Goal: Task Accomplishment & Management: Manage account settings

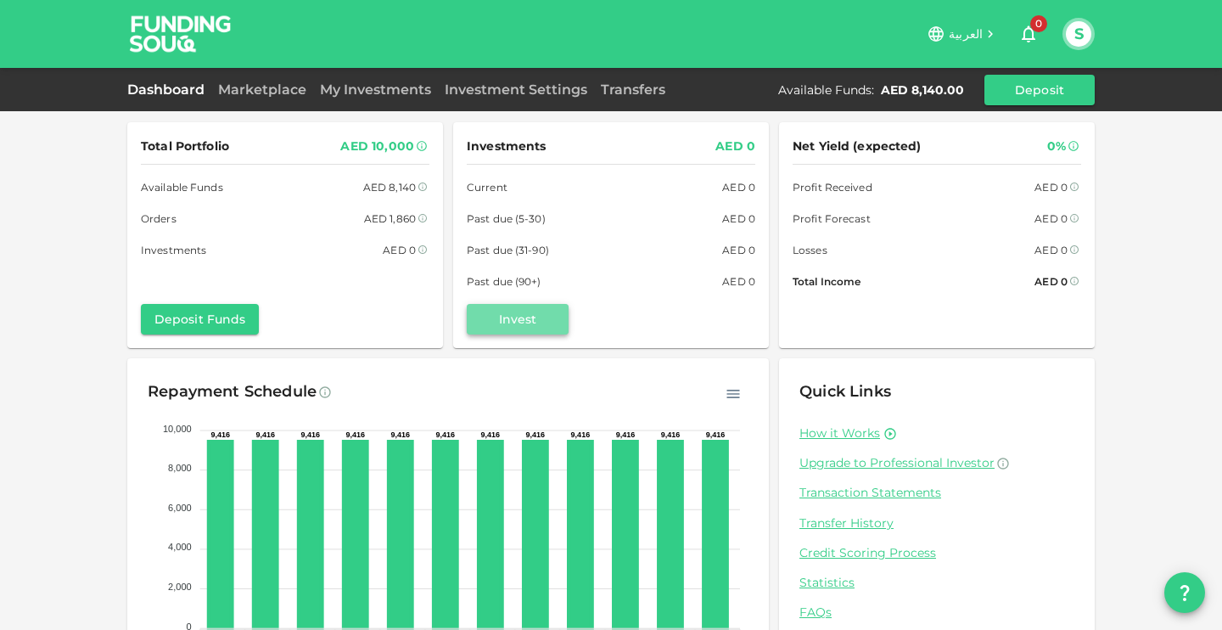
click at [524, 317] on button "Invest" at bounding box center [518, 319] width 102 height 31
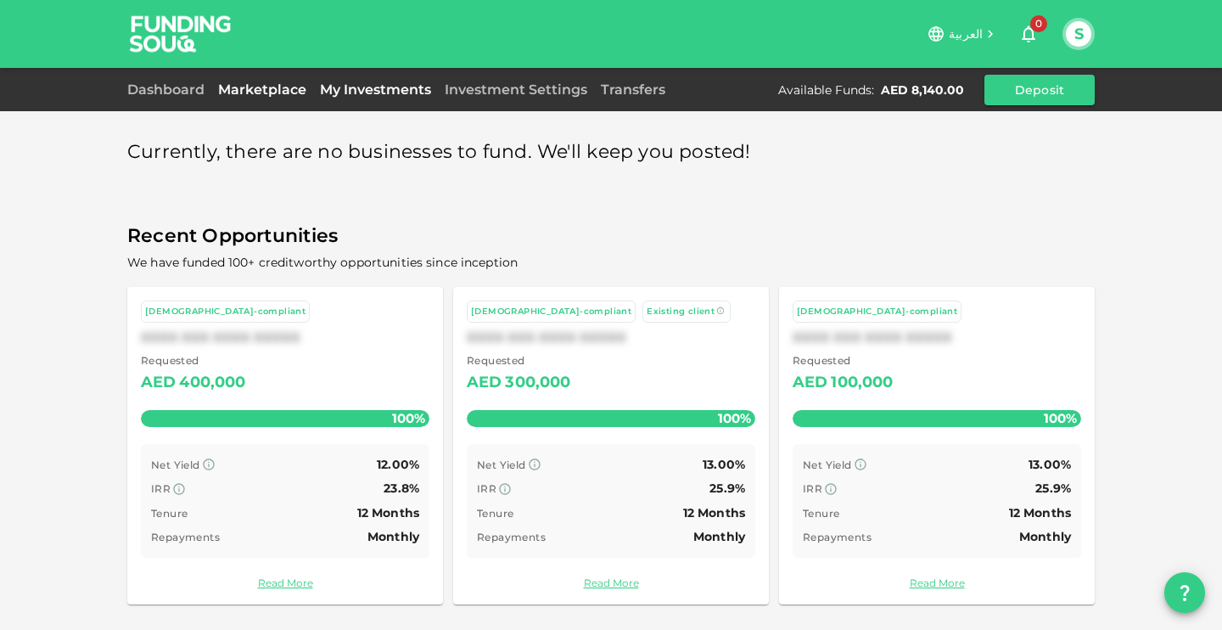
click at [392, 93] on link "My Investments" at bounding box center [375, 89] width 125 height 16
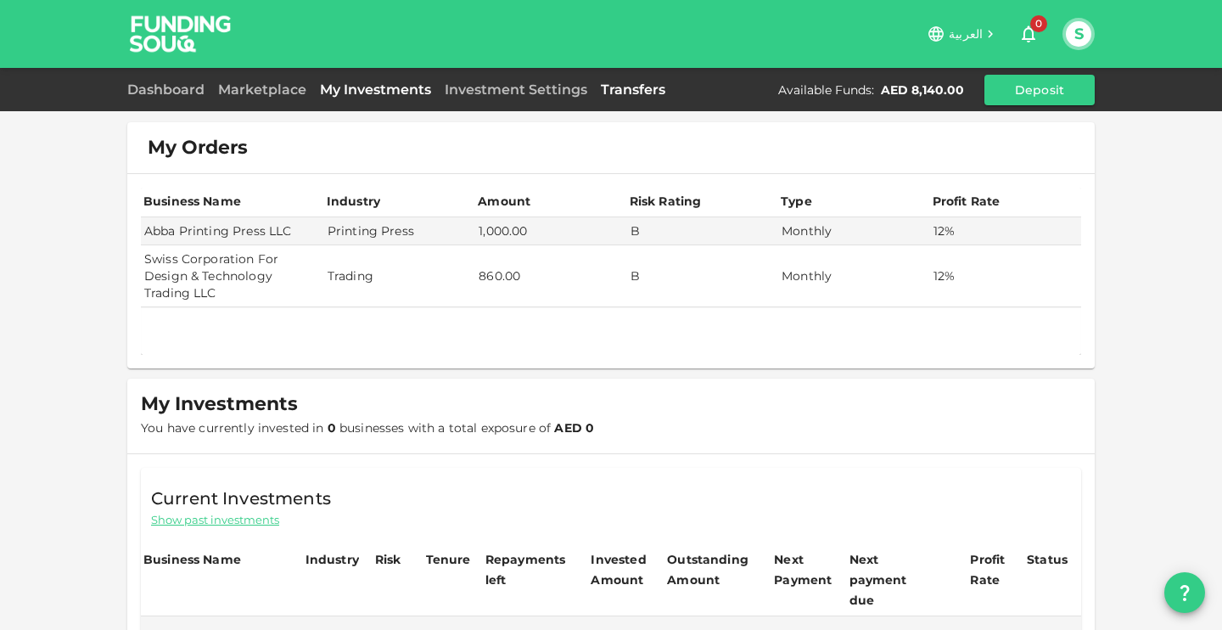
click at [627, 95] on link "Transfers" at bounding box center [633, 89] width 78 height 16
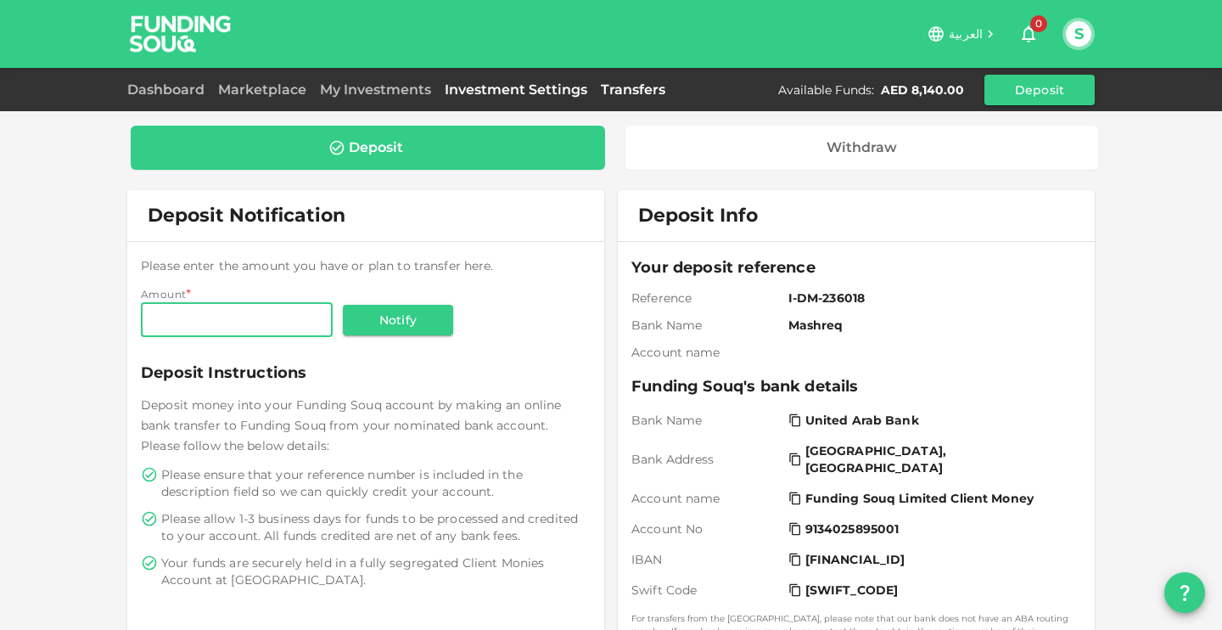
click at [524, 93] on link "Investment Settings" at bounding box center [516, 89] width 156 height 16
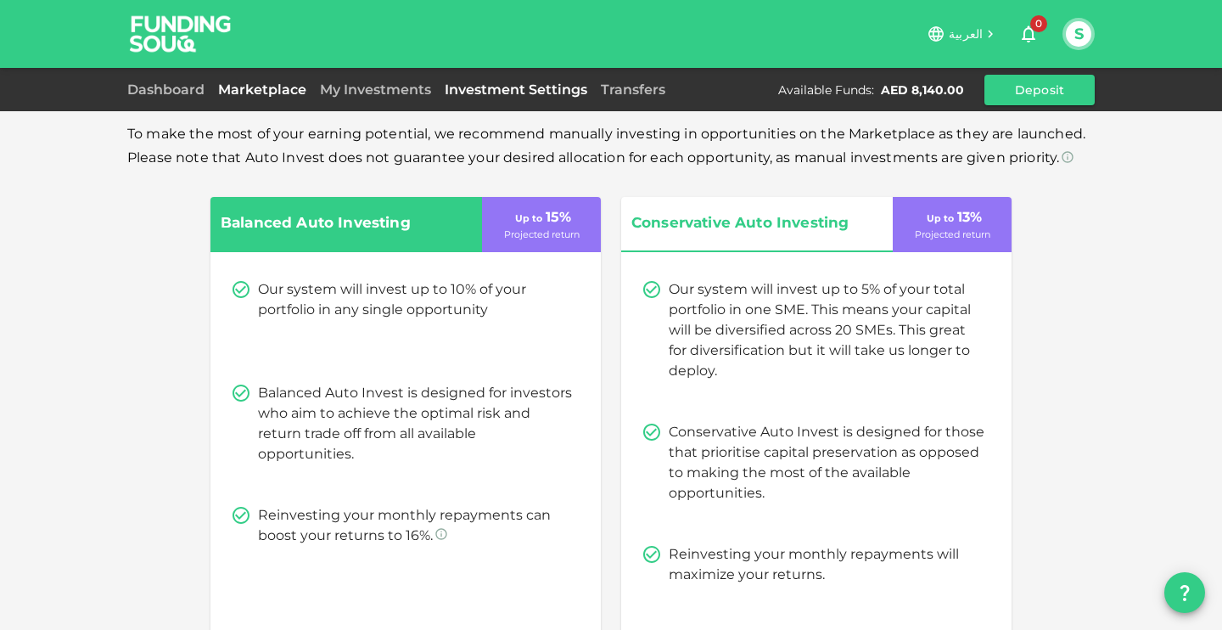
click at [278, 96] on link "Marketplace" at bounding box center [262, 89] width 102 height 16
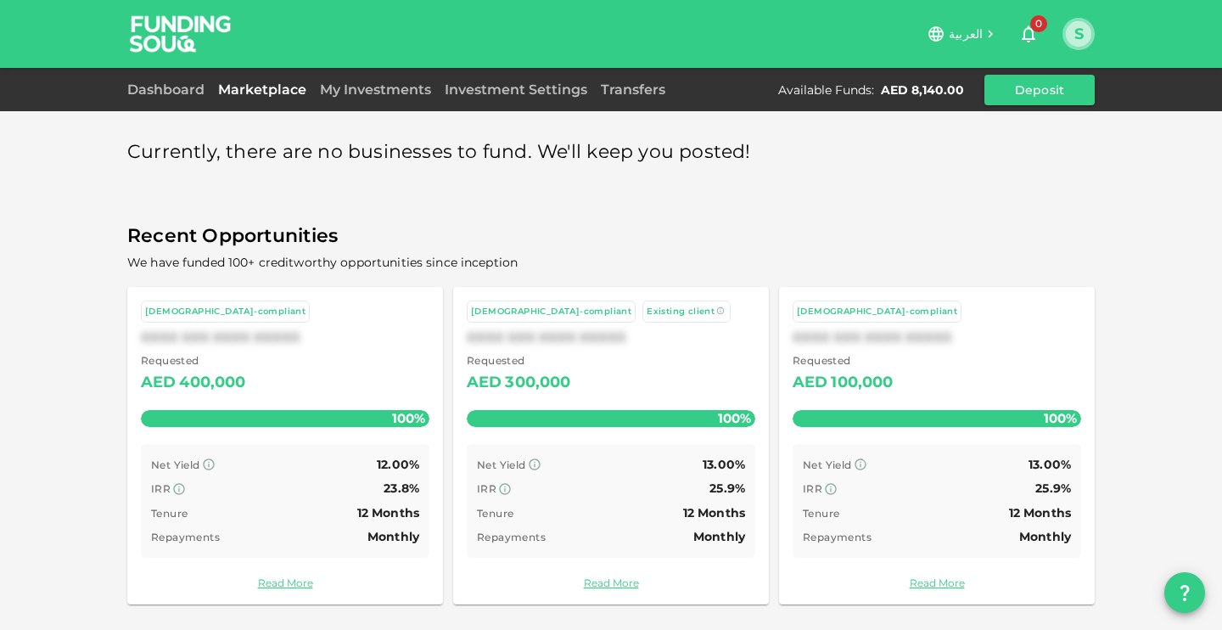
click at [1090, 28] on button "S" at bounding box center [1078, 33] width 25 height 25
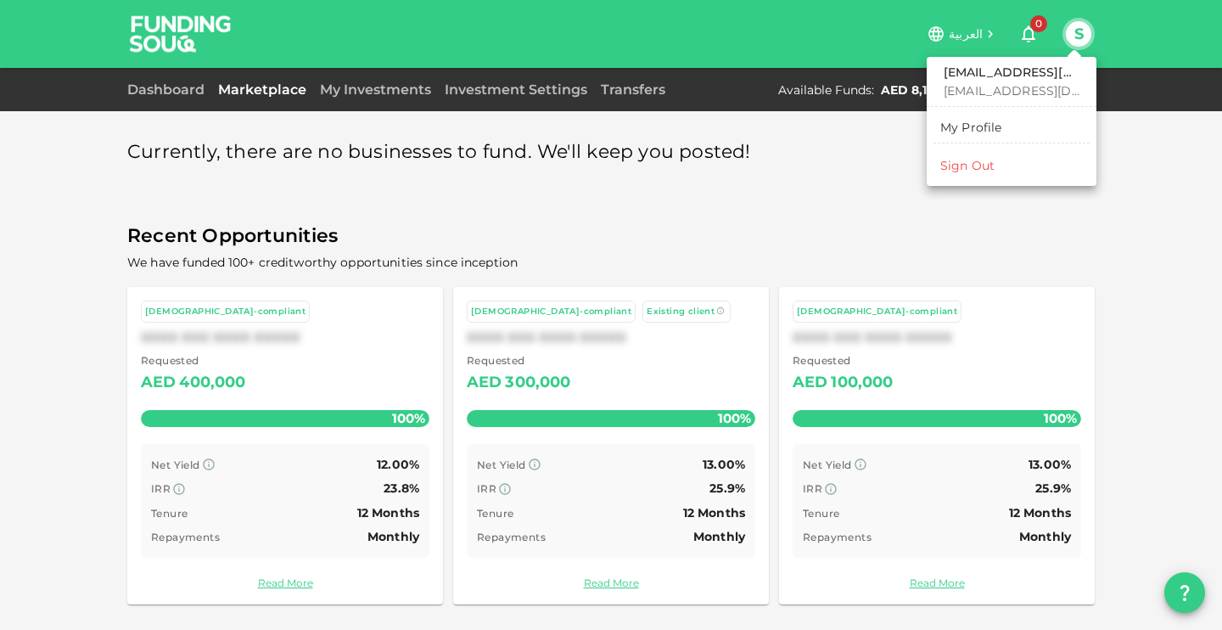
click at [618, 166] on div at bounding box center [611, 315] width 1222 height 630
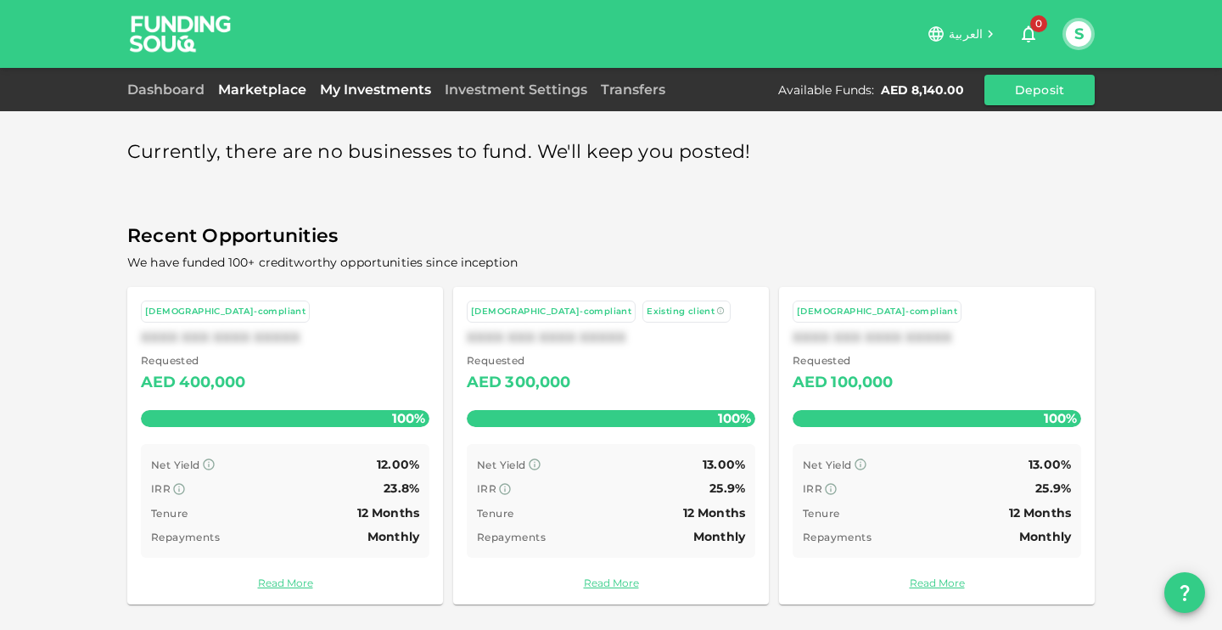
click at [378, 96] on link "My Investments" at bounding box center [375, 89] width 125 height 16
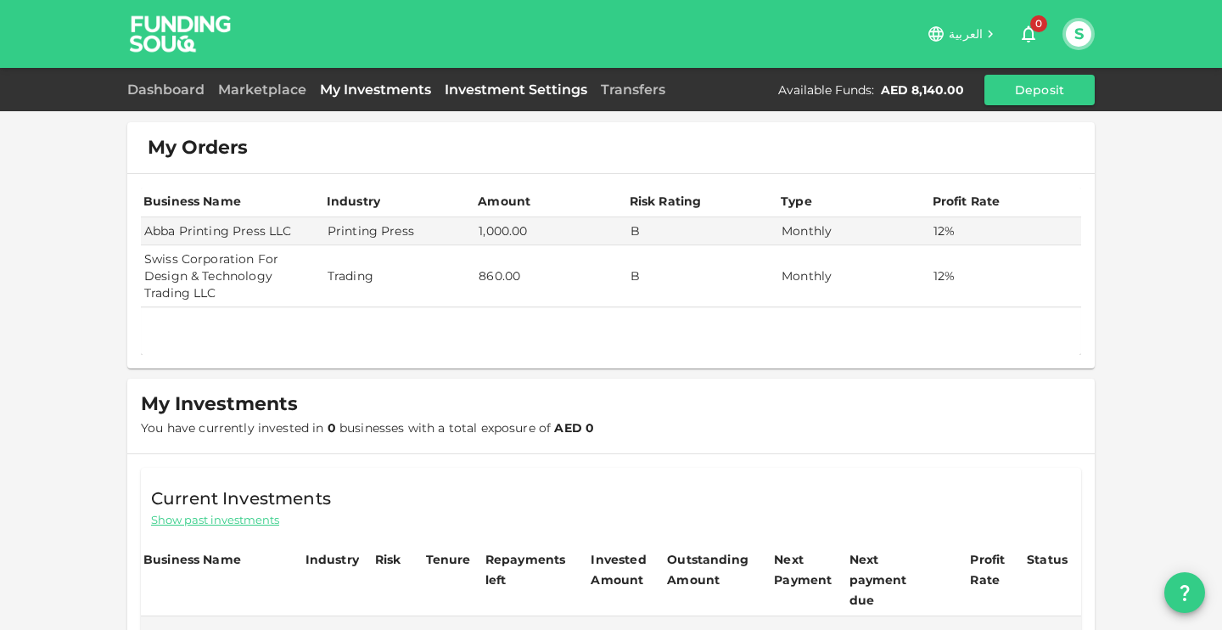
click at [528, 88] on link "Investment Settings" at bounding box center [516, 89] width 156 height 16
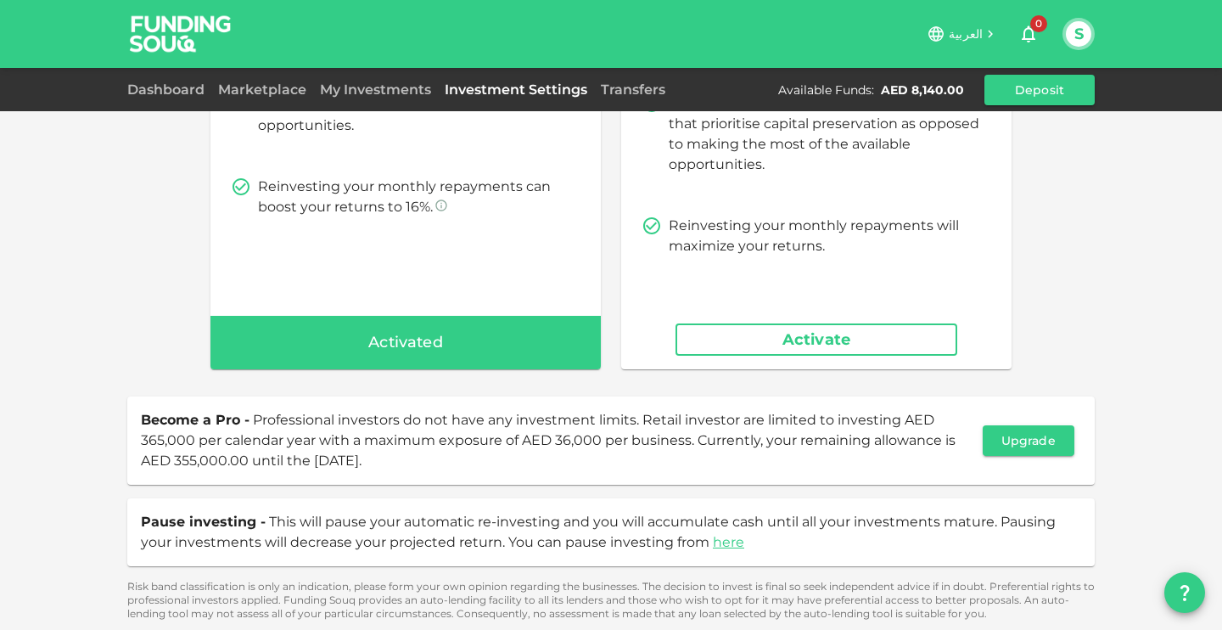
scroll to position [329, 0]
click at [1029, 439] on button "Upgrade" at bounding box center [1029, 439] width 92 height 31
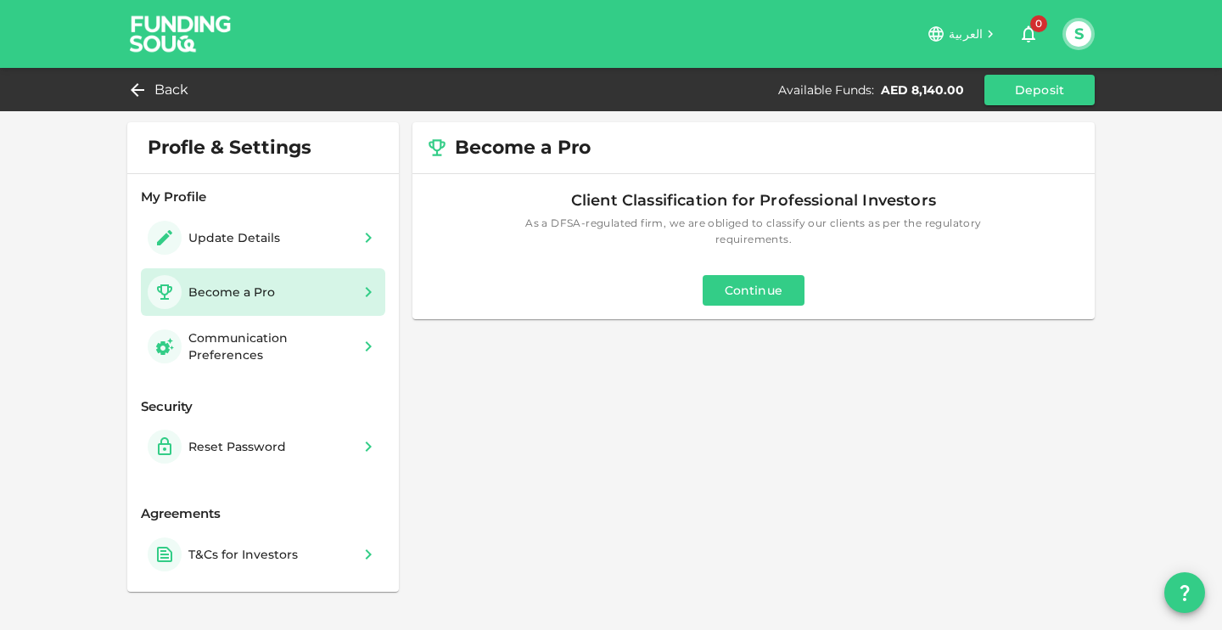
click at [763, 291] on button "Continue" at bounding box center [754, 290] width 102 height 31
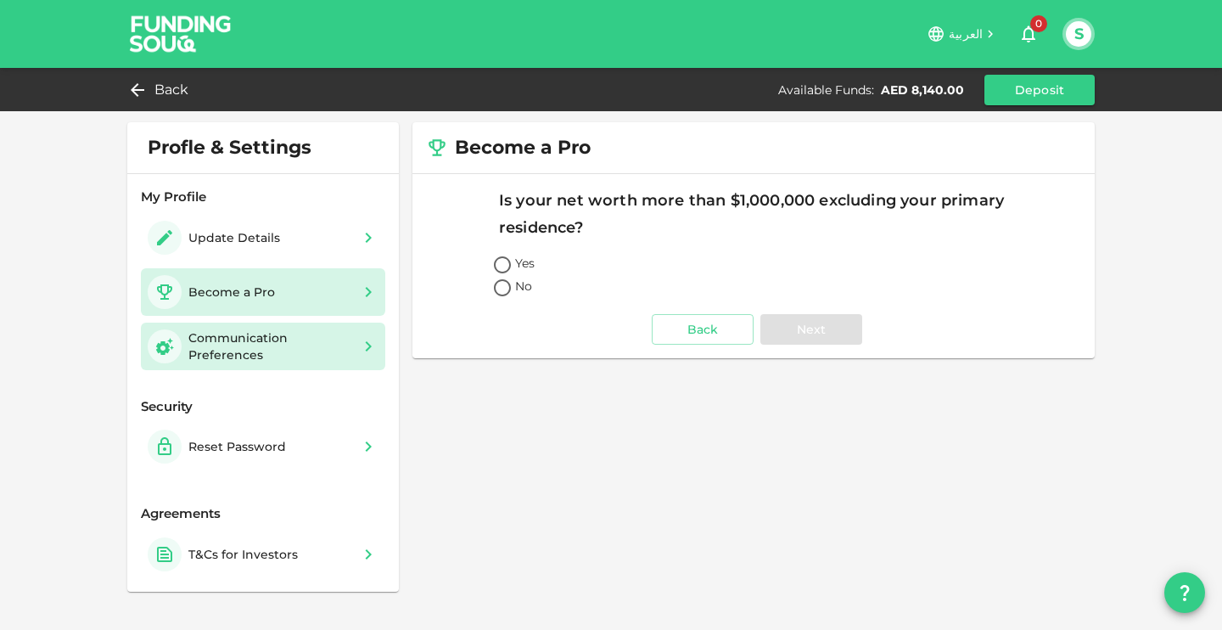
click at [285, 347] on div "Communication Preferences" at bounding box center [269, 346] width 163 height 34
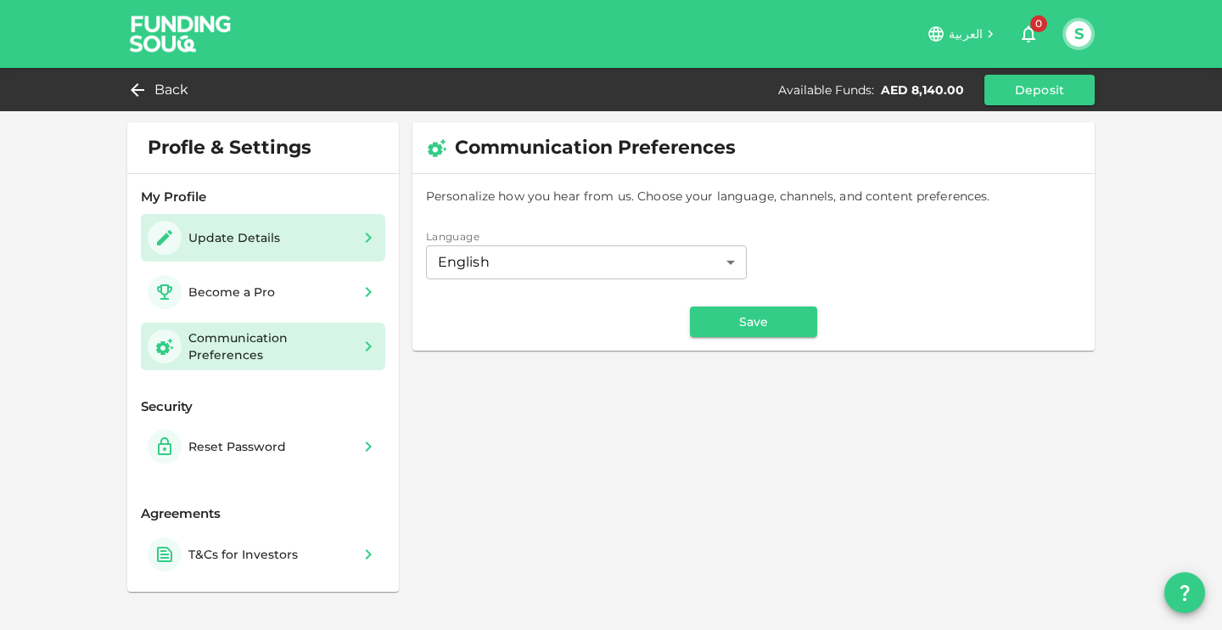
click at [252, 221] on div "Update Details" at bounding box center [217, 238] width 139 height 34
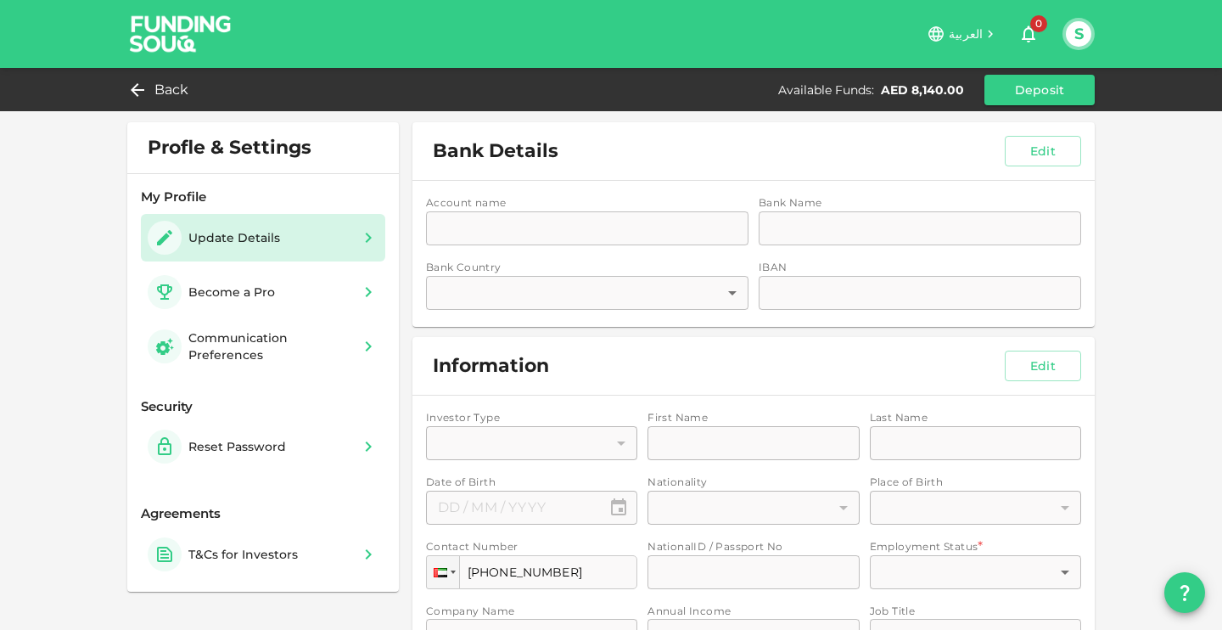
type input "1"
type input "[PERSON_NAME]"
type input "54"
type input "90"
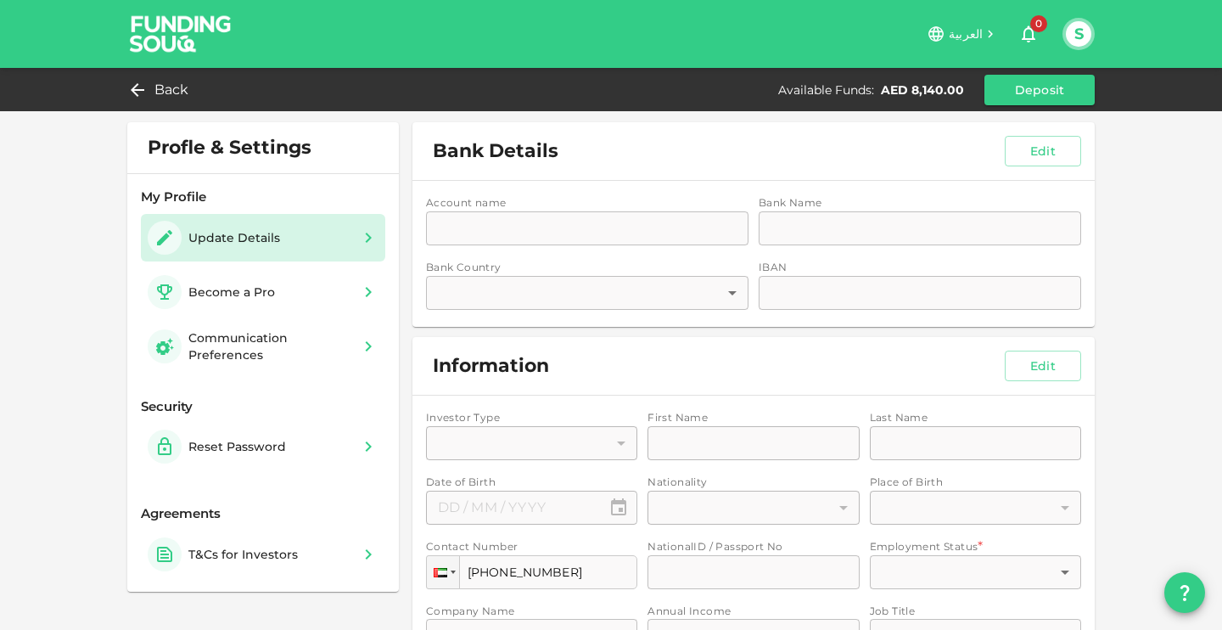
type input "3"
type input "[PERSON_NAME] Global Trading"
type input "1"
type input "Financial Manager"
type input "1"
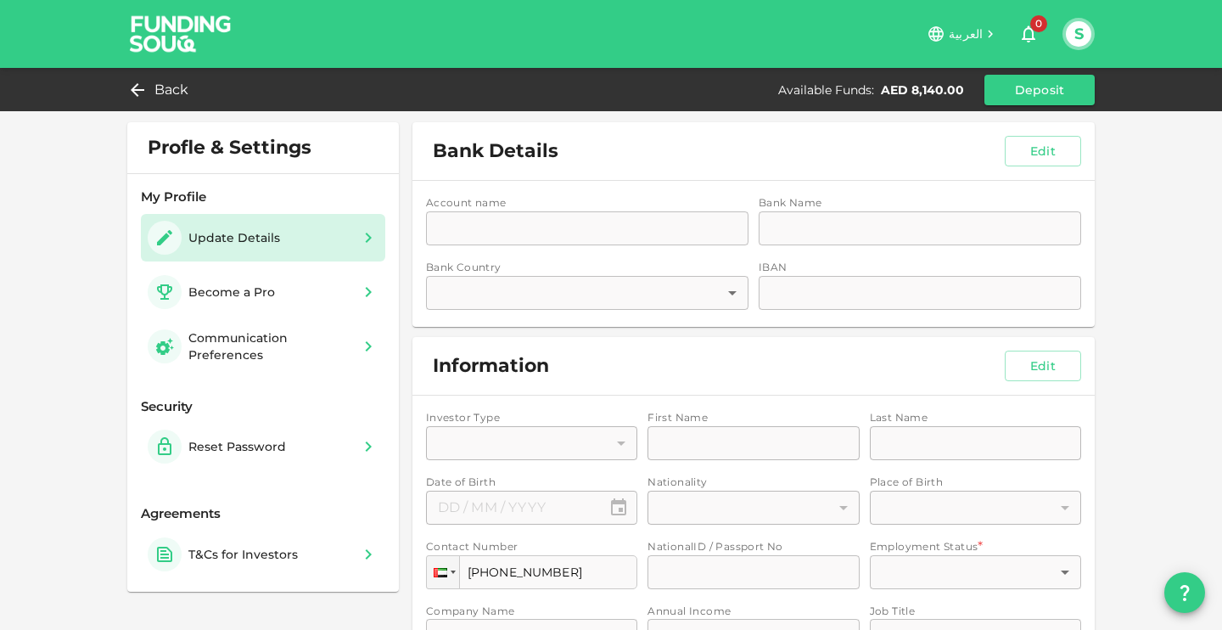
type input "4"
type input "2"
type input "3"
type input "1"
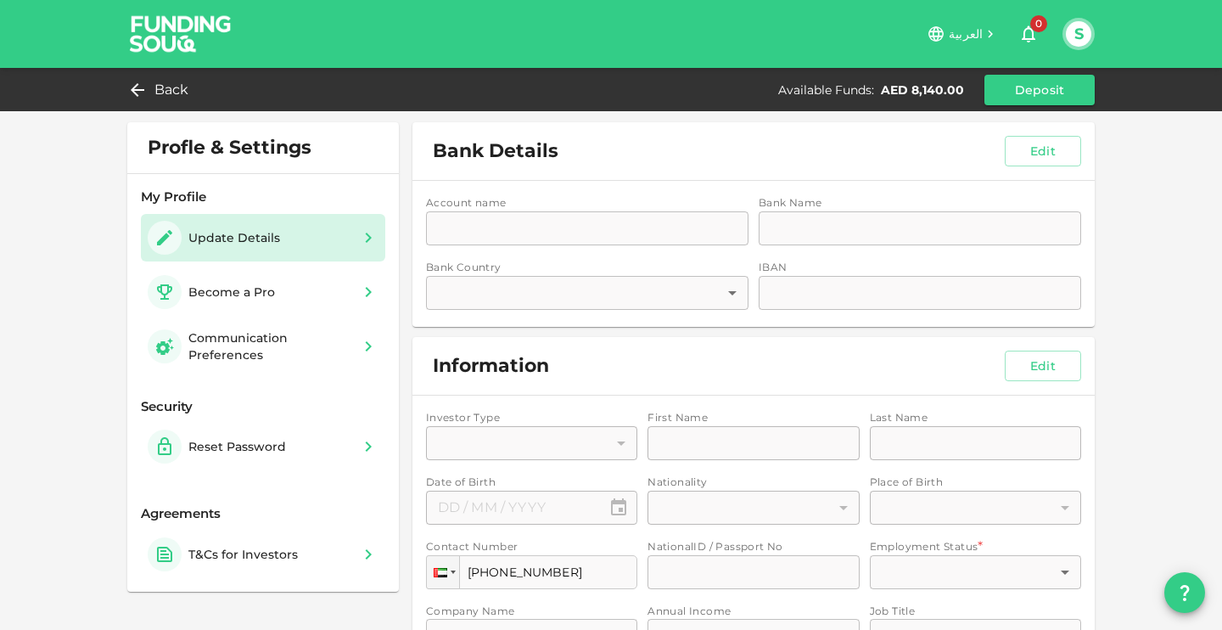
type input "1"
type input "UAE, Ajman"
type input "2"
type input "⁦⁨[DATE]⁩⁩"
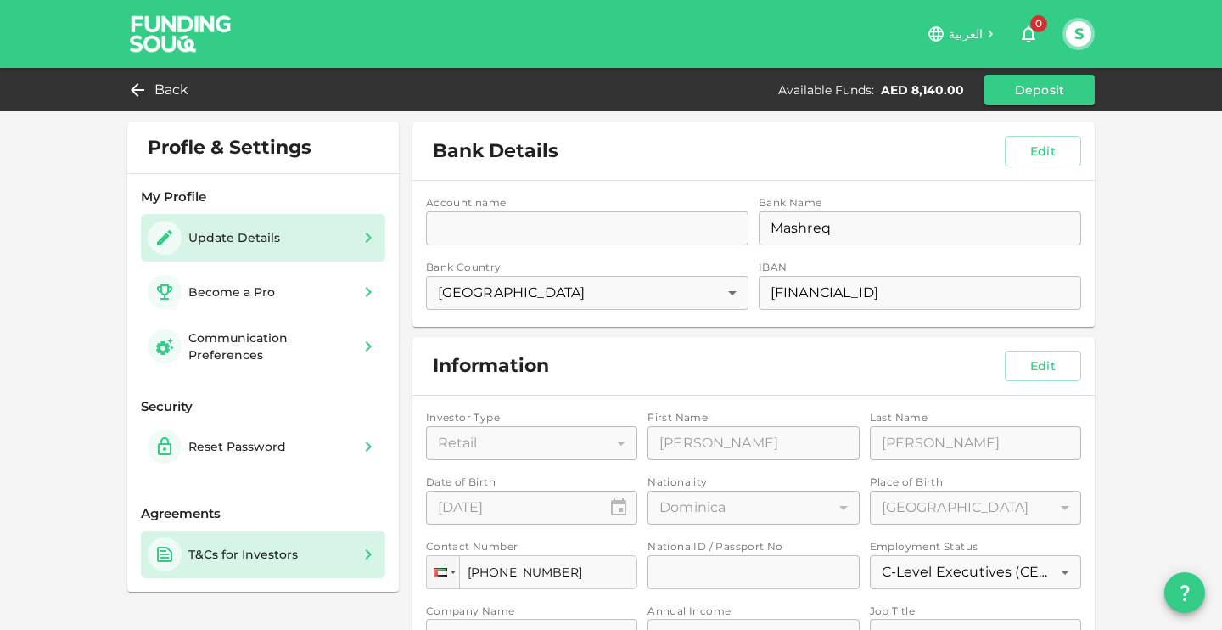
click at [294, 553] on div "T&Cs for Investors" at bounding box center [242, 554] width 109 height 17
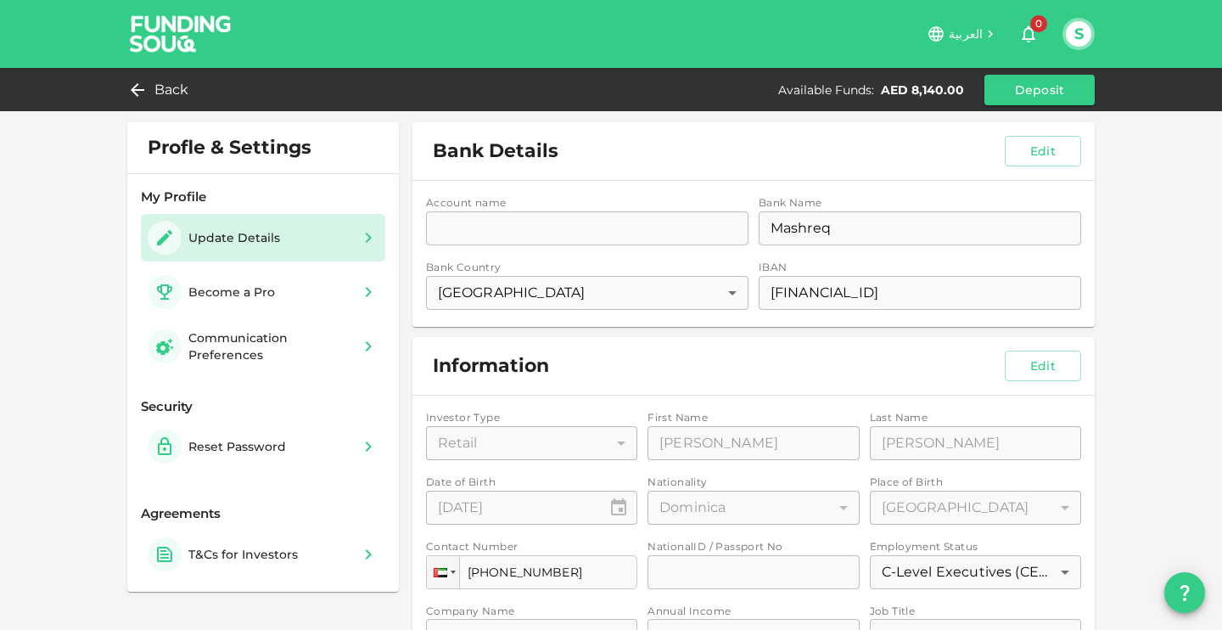
click at [1086, 30] on button "S" at bounding box center [1078, 33] width 25 height 25
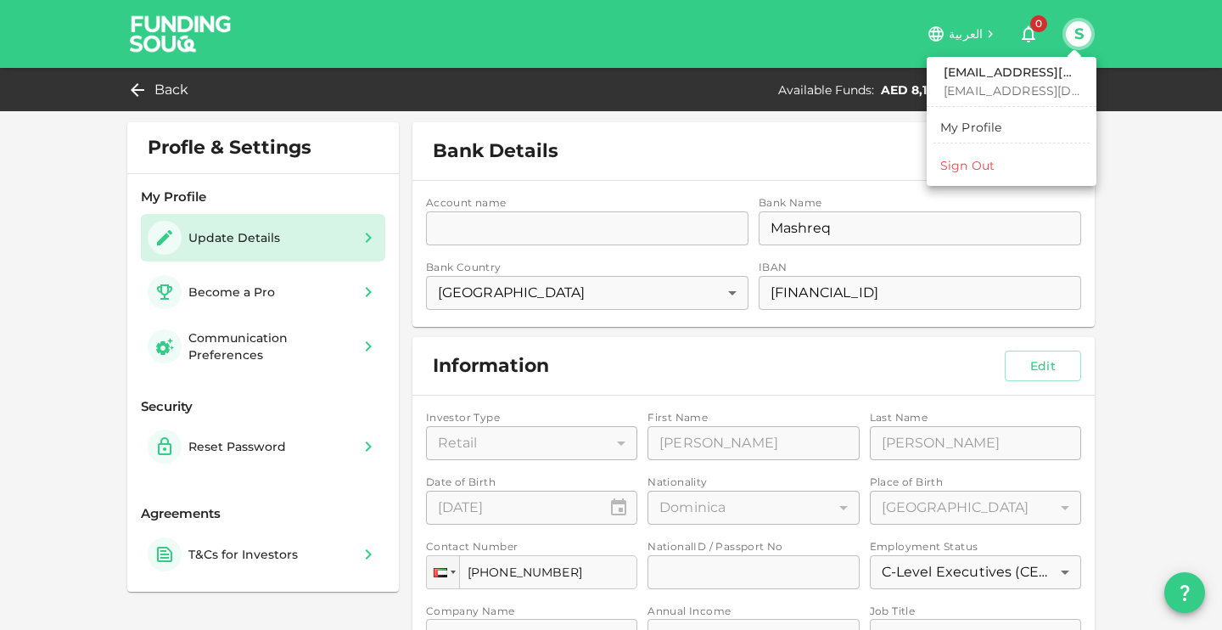
click at [163, 94] on div at bounding box center [611, 315] width 1222 height 630
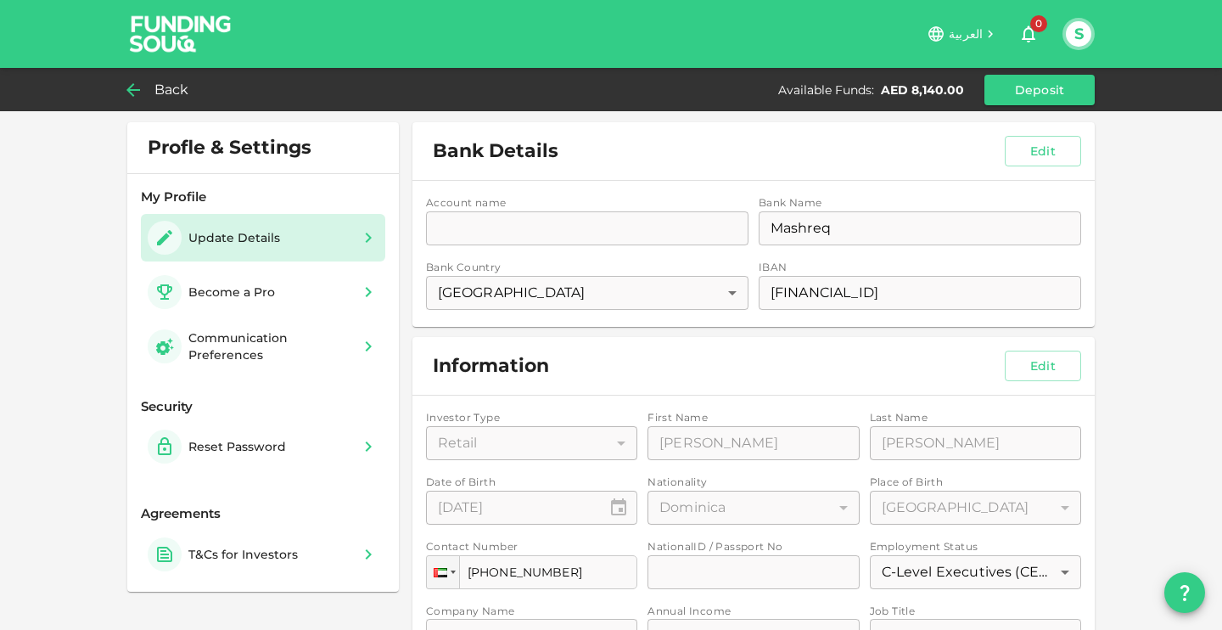
click at [164, 87] on span "Back" at bounding box center [171, 90] width 35 height 24
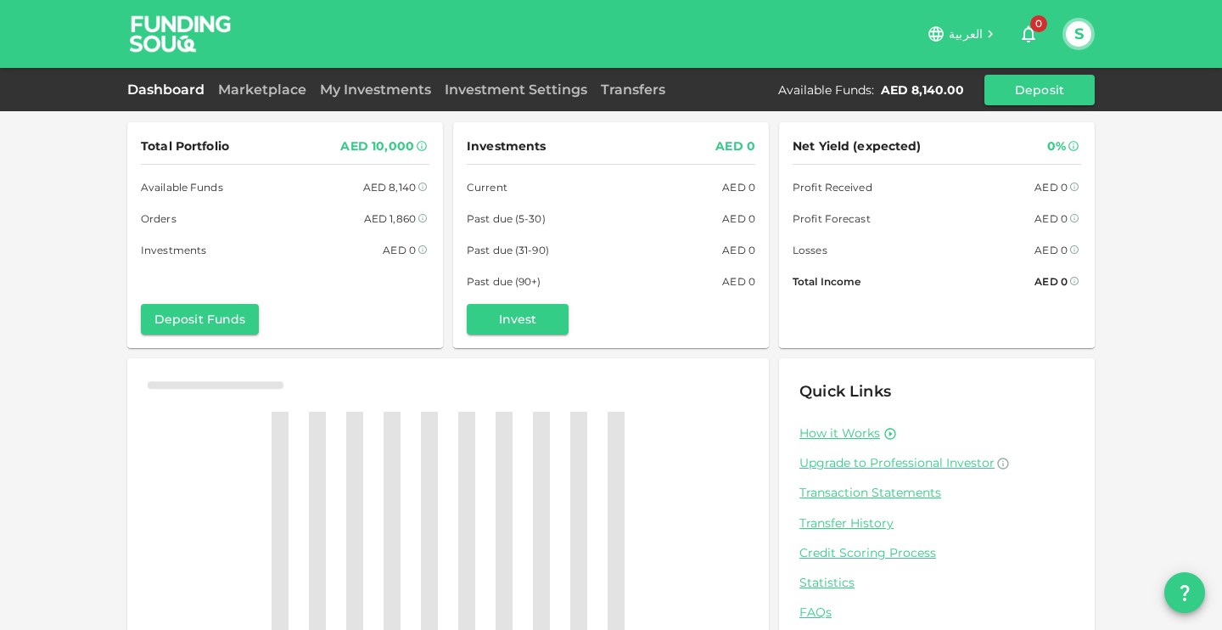
click at [1086, 28] on button "S" at bounding box center [1078, 33] width 25 height 25
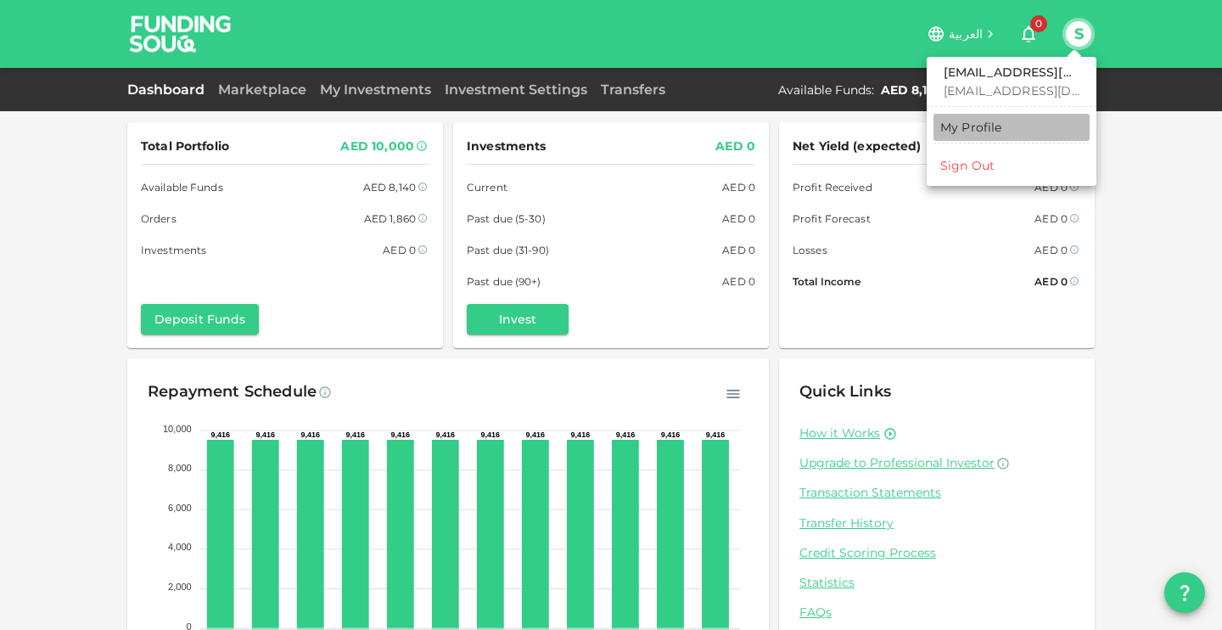
click at [991, 129] on div "My Profile" at bounding box center [971, 127] width 62 height 17
